Goal: Navigation & Orientation: Find specific page/section

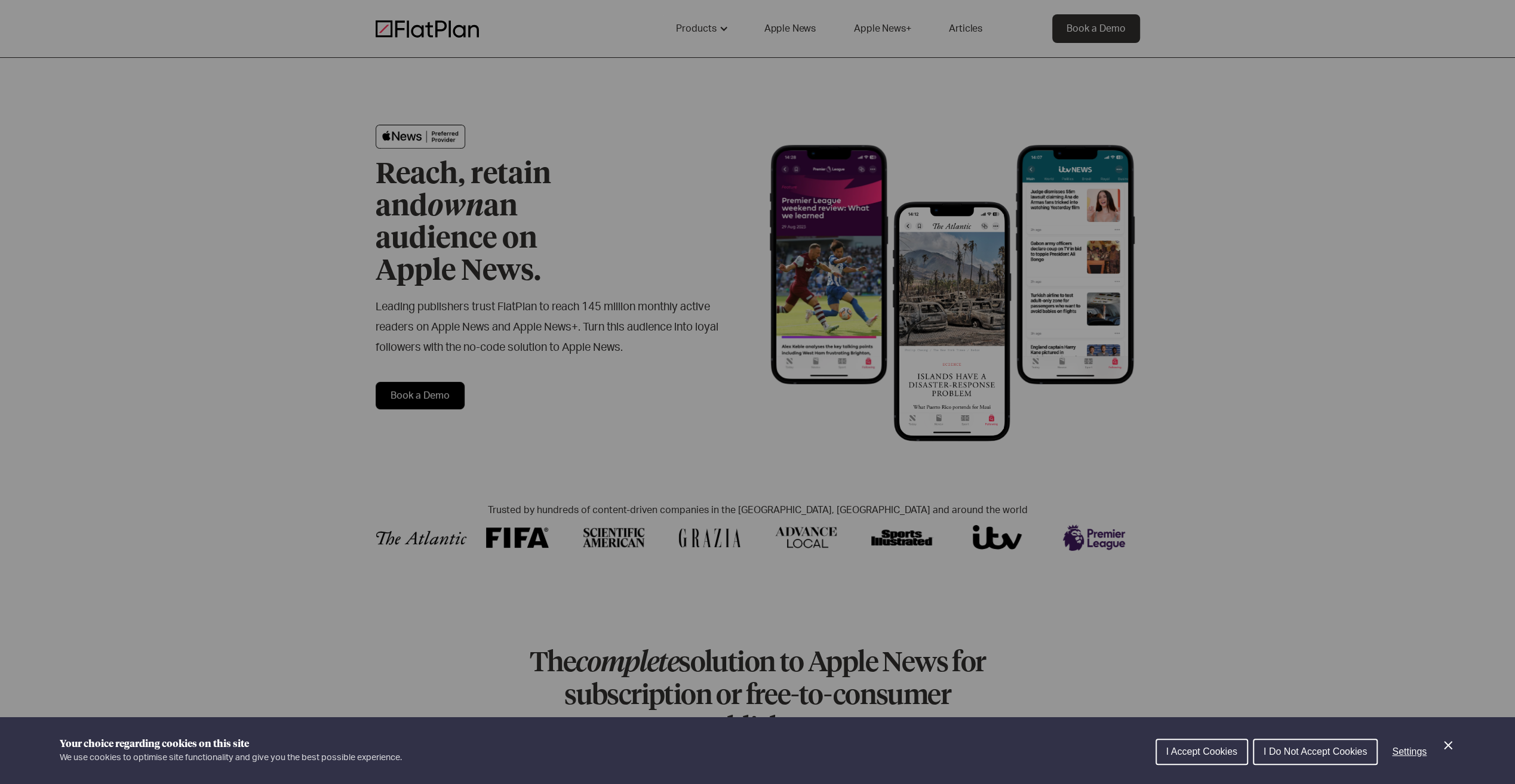
click at [1320, 375] on div "Cookie preferences" at bounding box center [758, 392] width 1515 height 784
click at [1233, 340] on div "Cookie preferences" at bounding box center [758, 392] width 1515 height 784
click at [1237, 337] on div "Cookie preferences" at bounding box center [758, 392] width 1515 height 784
click at [1269, 334] on div "Cookie preferences" at bounding box center [758, 392] width 1515 height 784
click at [1301, 751] on span "I Do Not Accept Cookies" at bounding box center [1314, 752] width 103 height 11
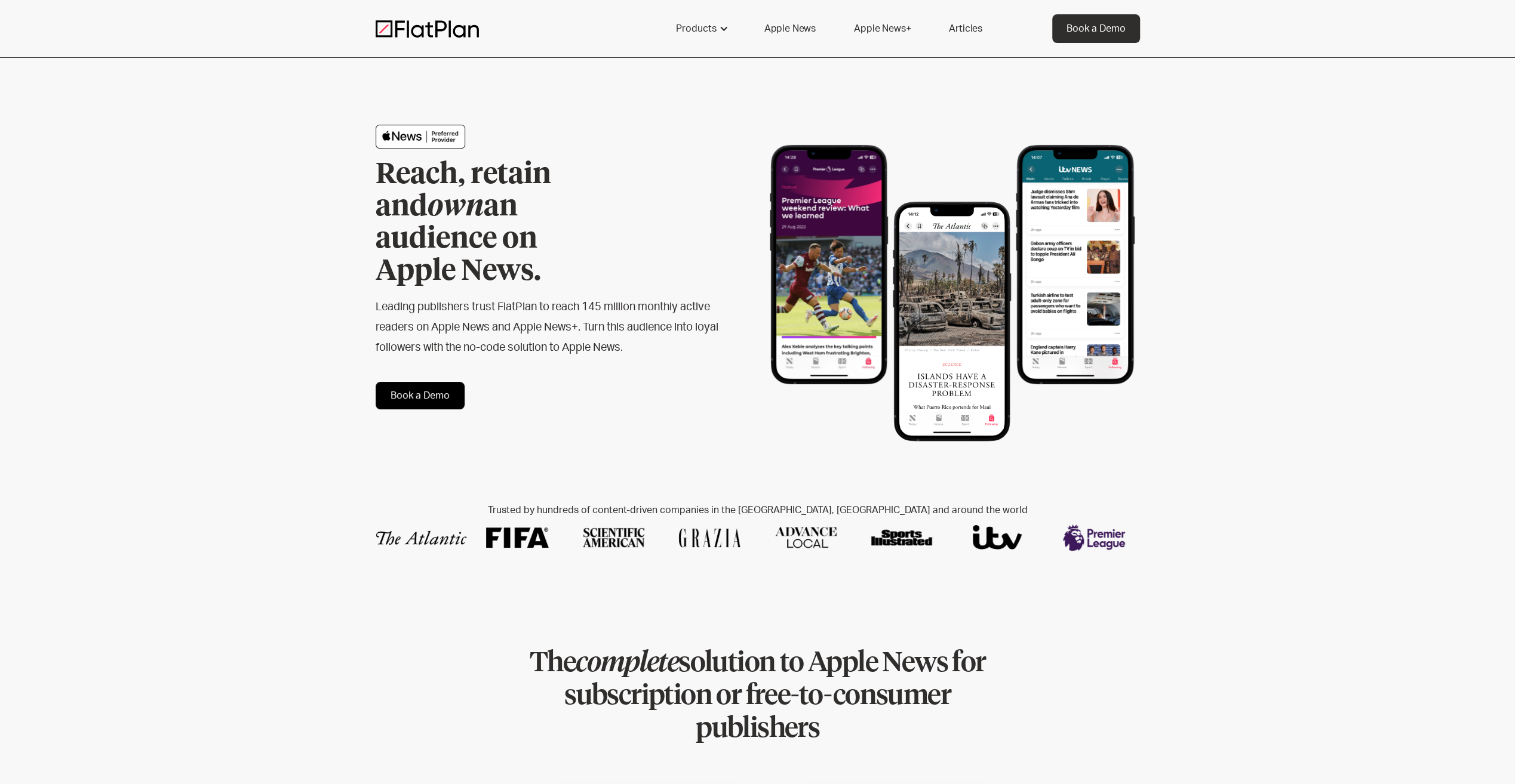
click at [1353, 412] on div "Reach, retain and own an audience on Apple News. Leading publishers trust FlatP…" at bounding box center [758, 267] width 1515 height 419
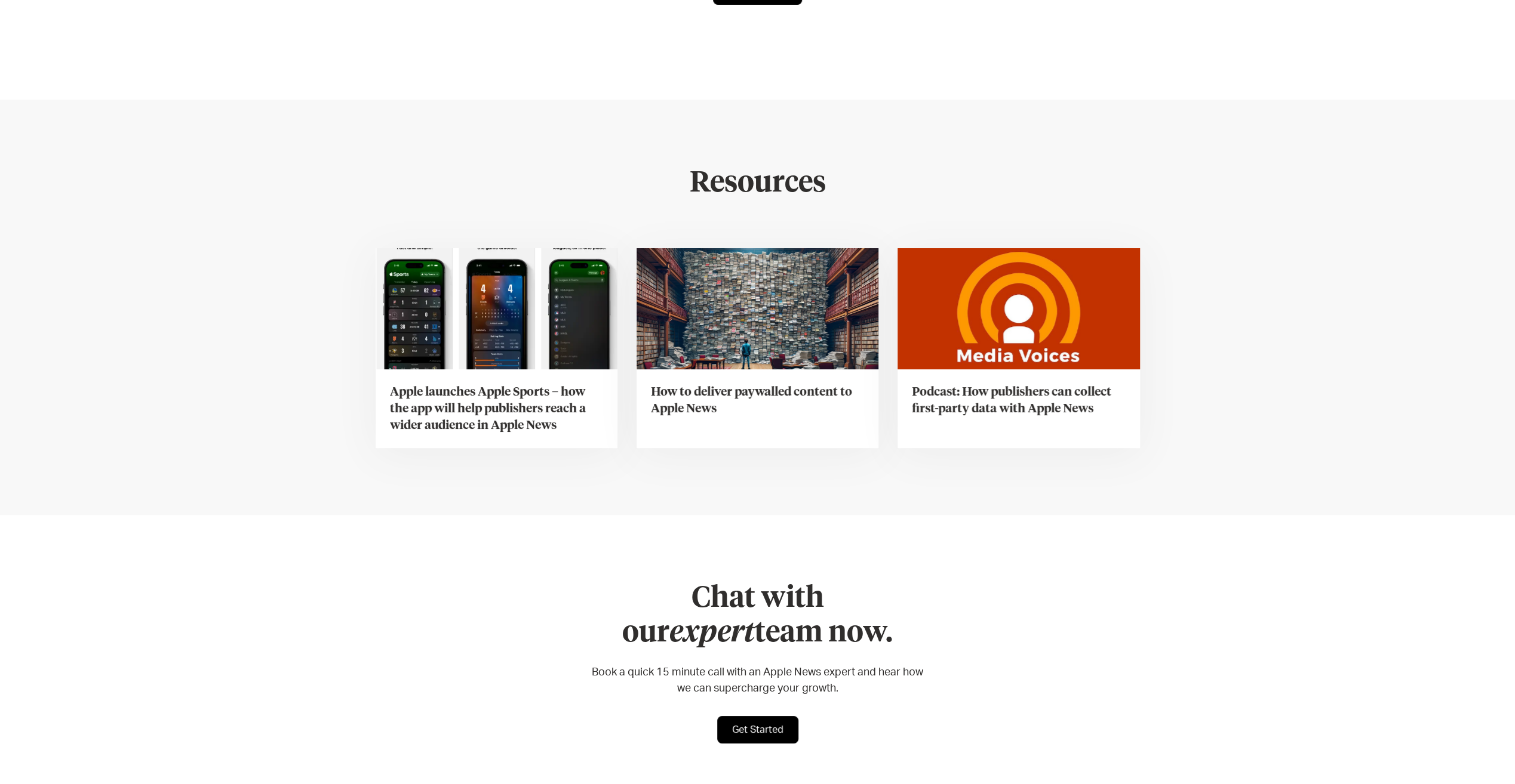
scroll to position [4559, 0]
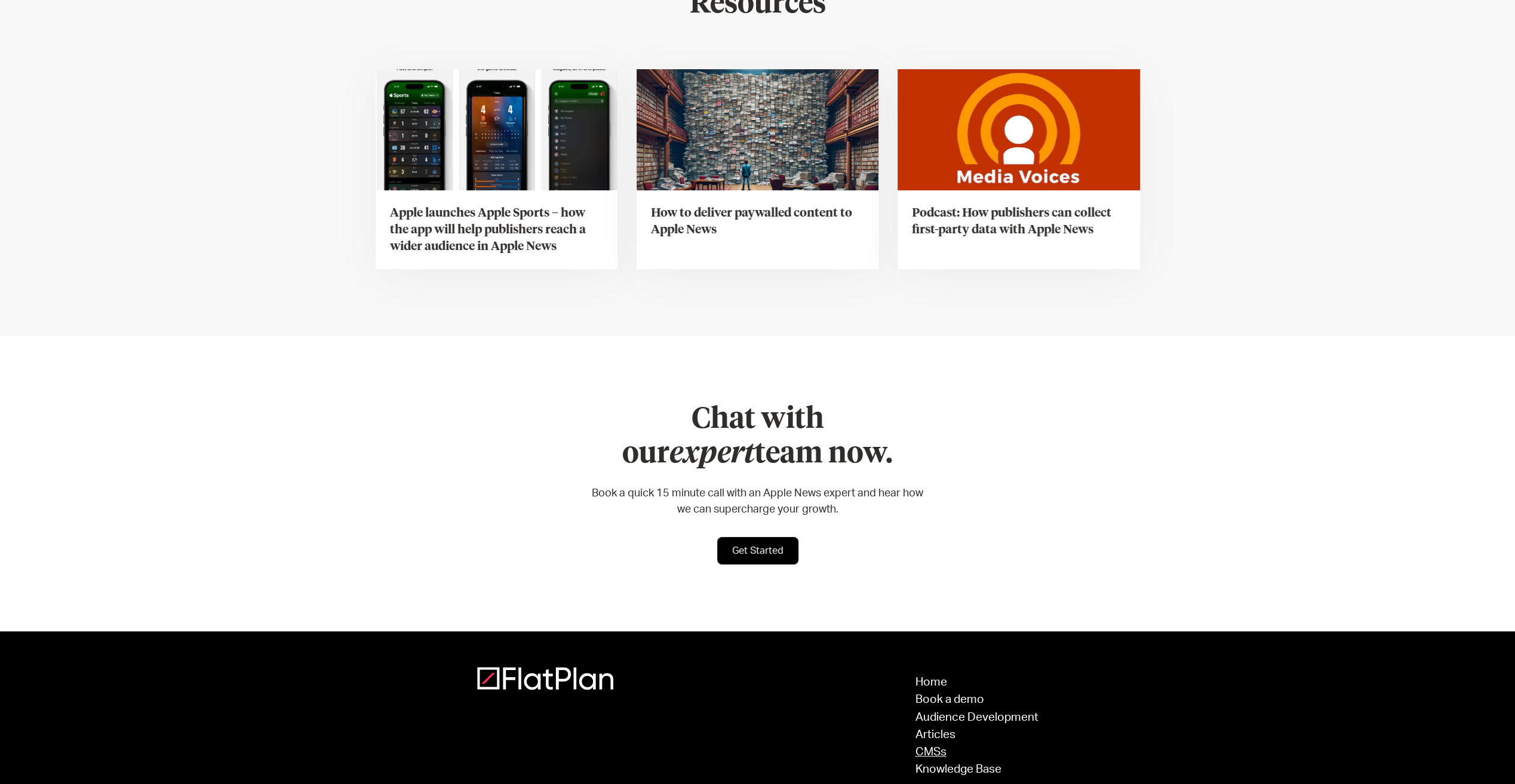
click at [938, 747] on link "CMSs" at bounding box center [977, 752] width 123 height 11
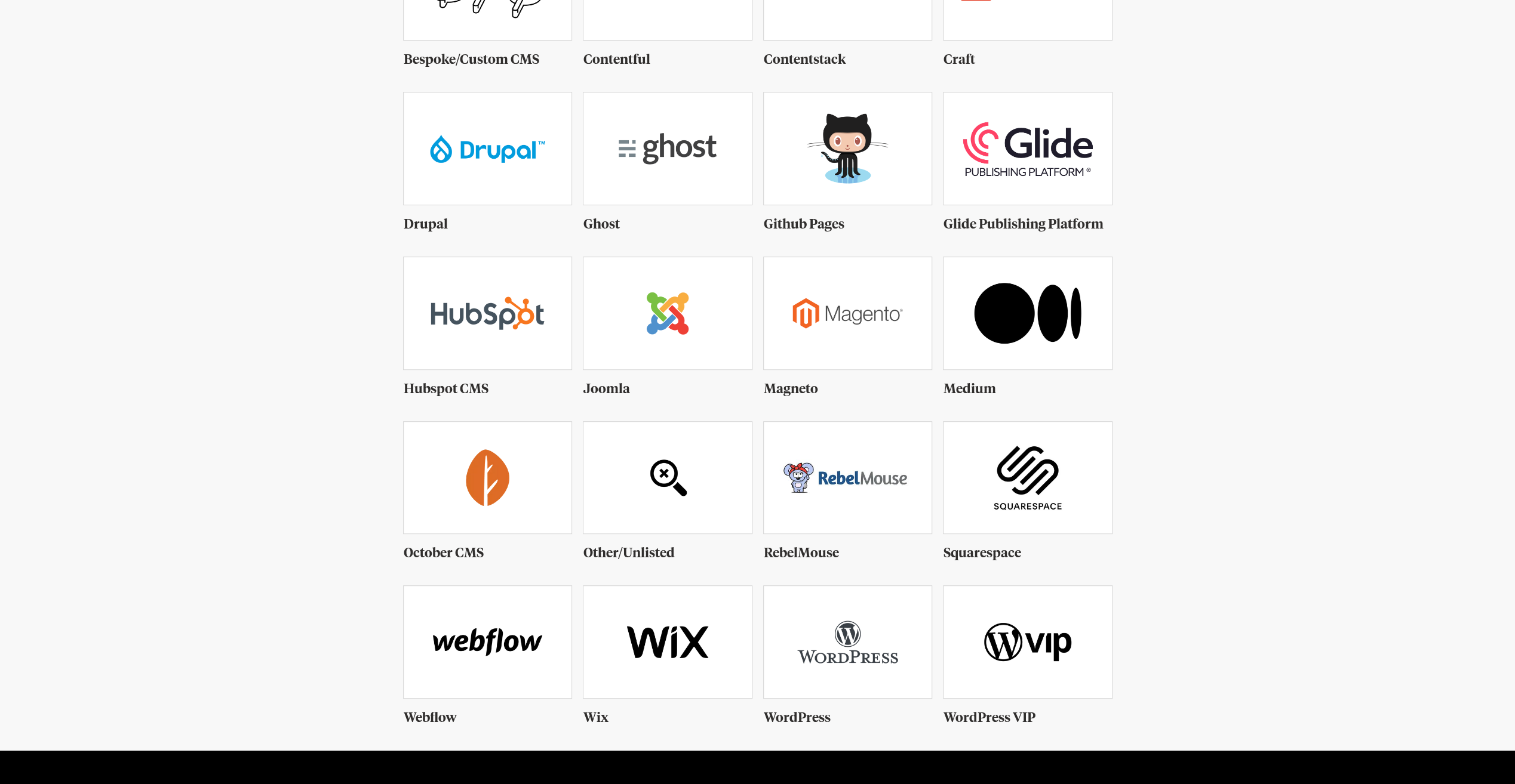
scroll to position [468, 0]
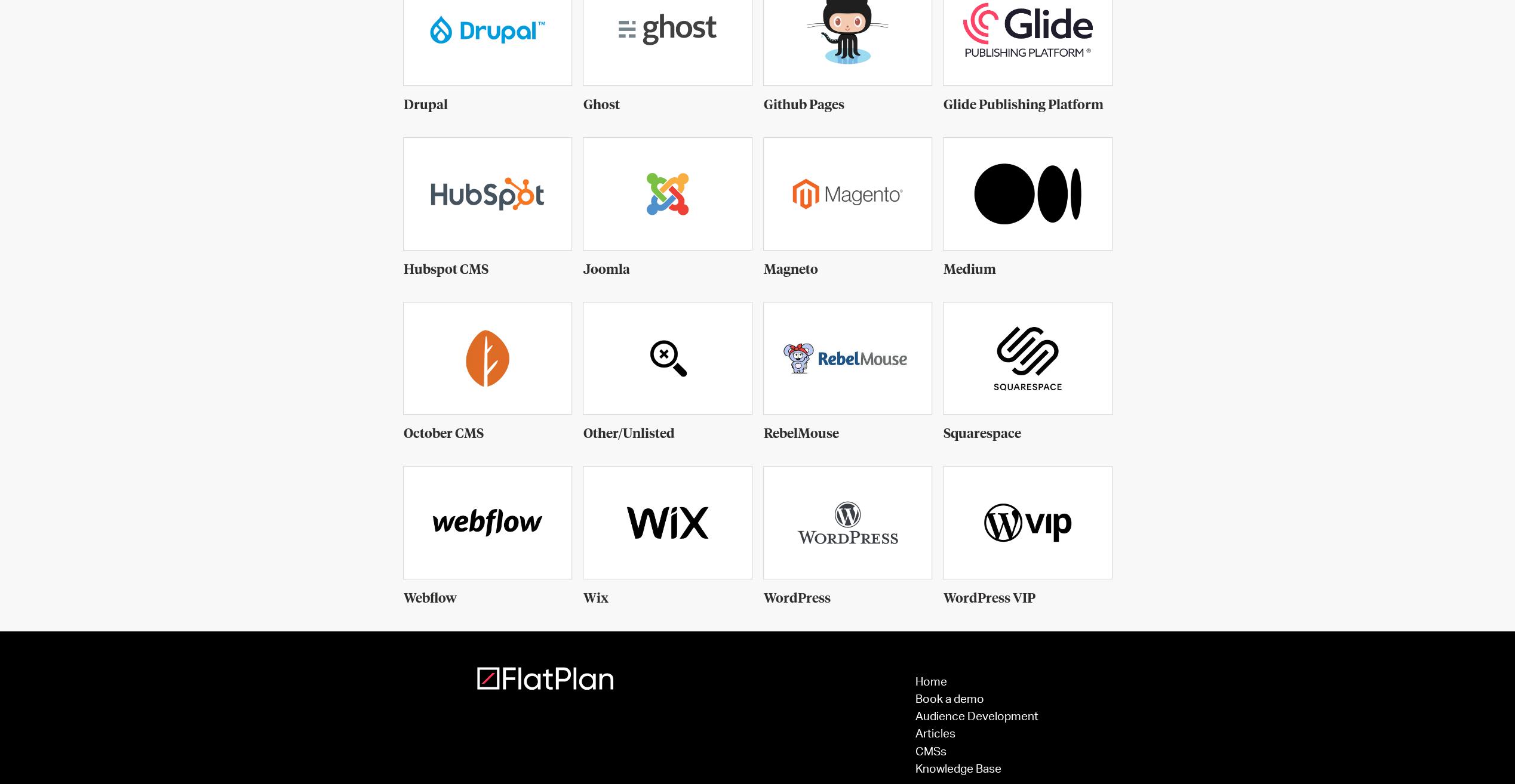
click at [473, 368] on img at bounding box center [487, 359] width 168 height 112
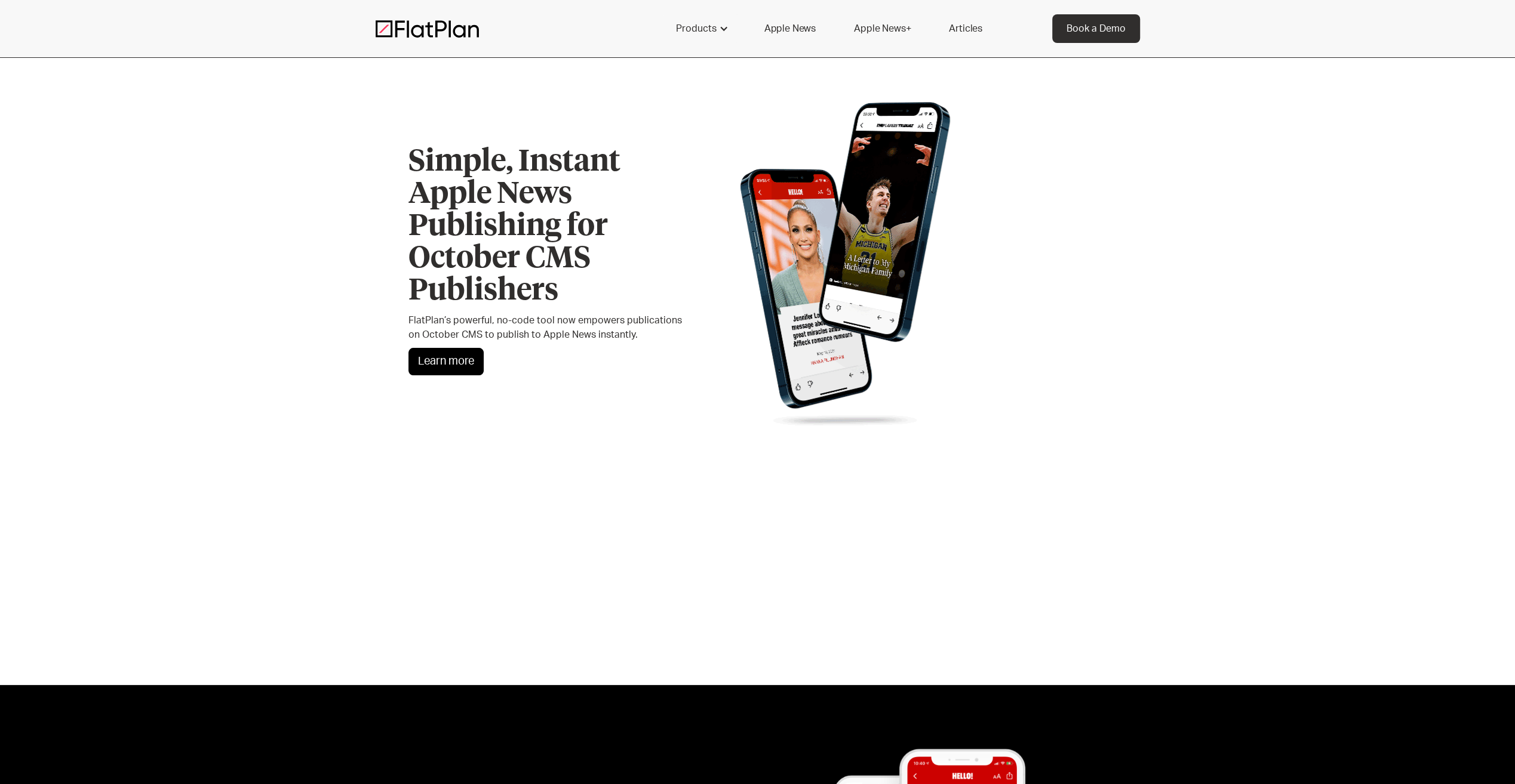
drag, startPoint x: 447, startPoint y: 365, endPoint x: 473, endPoint y: 362, distance: 26.2
click at [447, 365] on link "Learn more" at bounding box center [446, 362] width 76 height 28
click at [722, 30] on div at bounding box center [723, 28] width 10 height 10
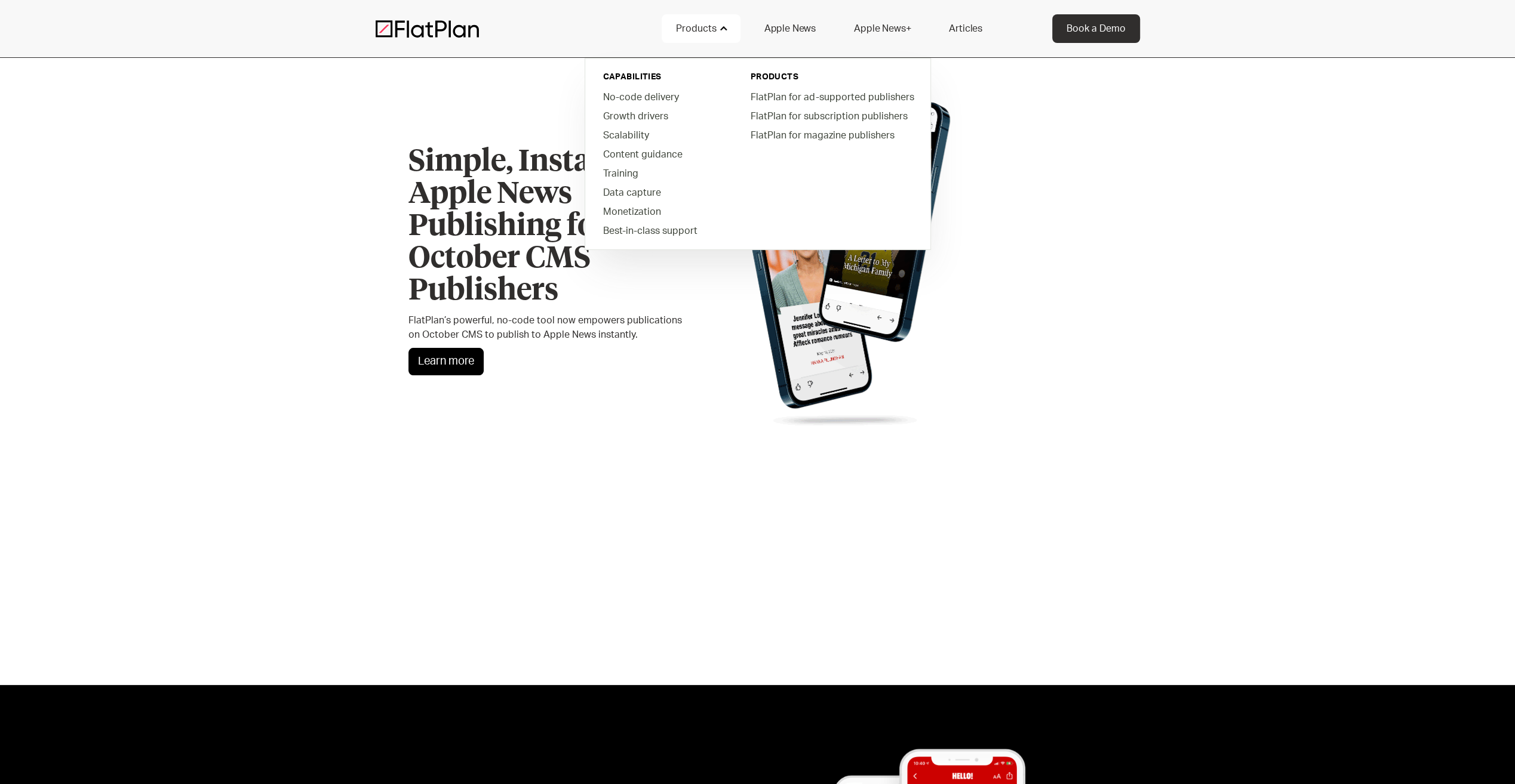
click at [1242, 166] on section "Simple, Instant Apple News Publishing for October CMS Publishers FlatPlan’s pow…" at bounding box center [758, 371] width 1515 height 627
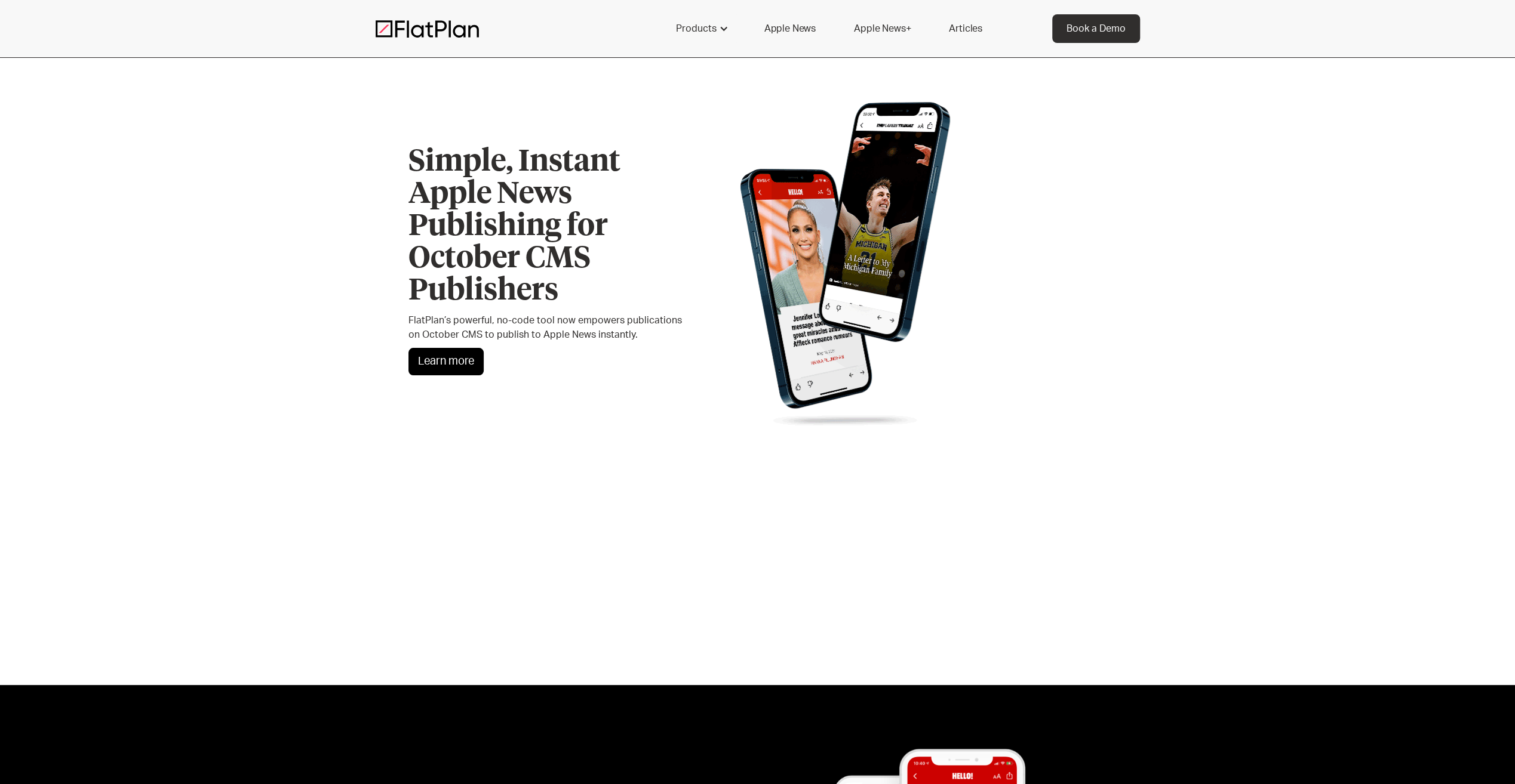
click at [1161, 182] on section "Simple, Instant Apple News Publishing for October CMS Publishers FlatPlan’s pow…" at bounding box center [758, 371] width 1515 height 627
